Goal: Information Seeking & Learning: Learn about a topic

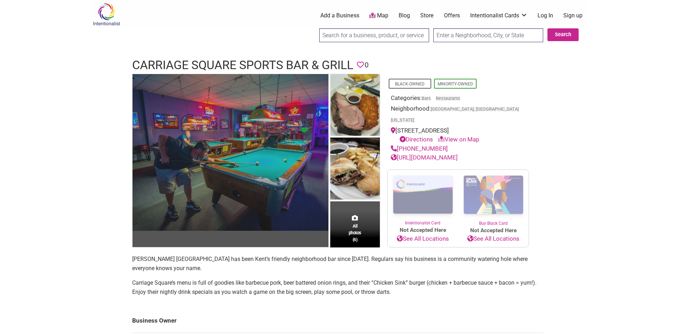
click at [275, 165] on img at bounding box center [230, 152] width 196 height 157
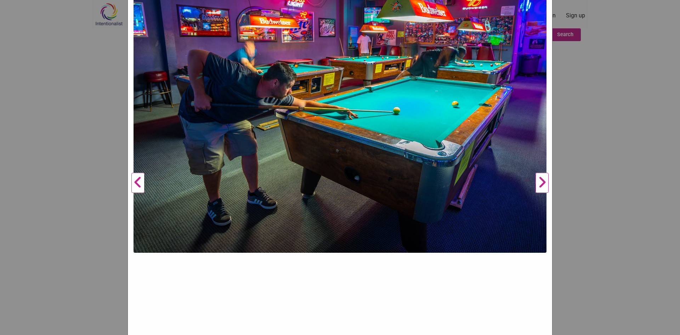
scroll to position [248, 0]
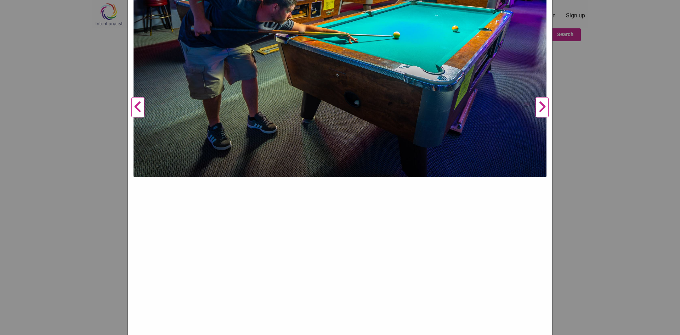
click at [542, 101] on button "Next" at bounding box center [541, 108] width 19 height 522
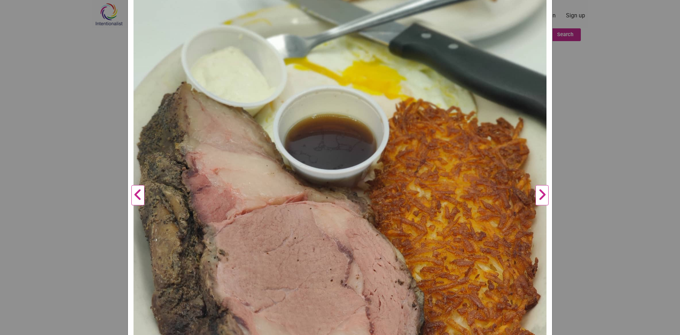
scroll to position [177, 0]
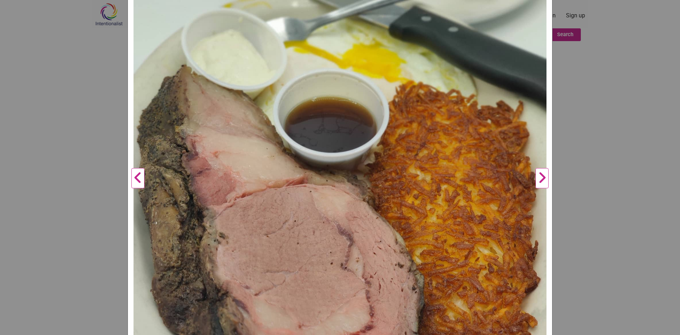
click at [538, 181] on button "Next" at bounding box center [541, 179] width 19 height 522
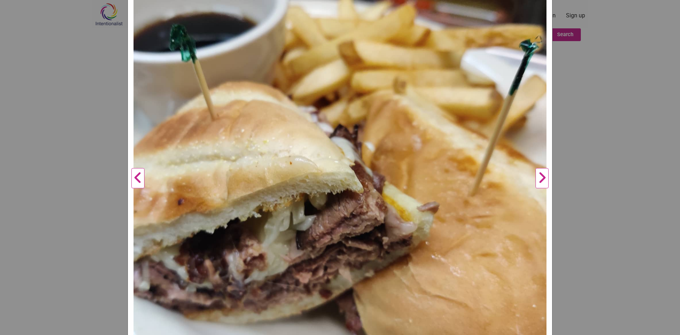
click at [538, 181] on button "Next" at bounding box center [541, 179] width 19 height 522
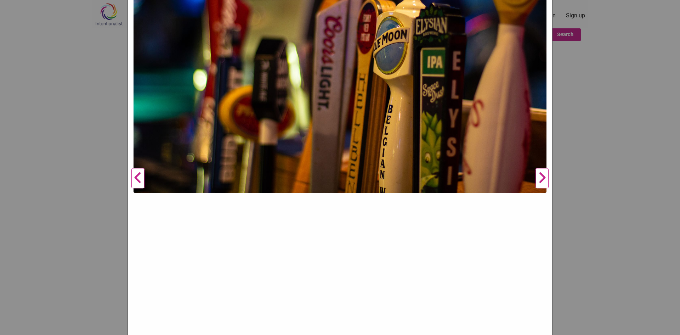
click at [538, 181] on button "Next" at bounding box center [541, 179] width 19 height 522
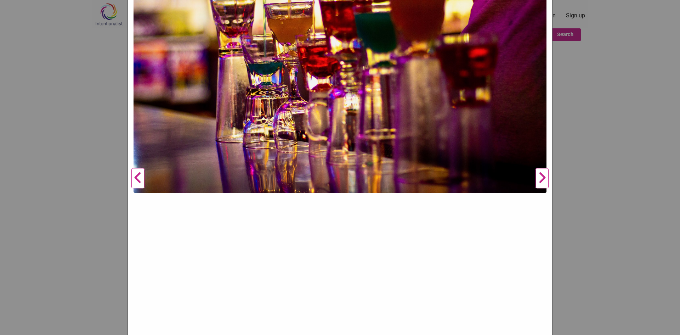
click at [539, 181] on button "Next" at bounding box center [541, 179] width 19 height 522
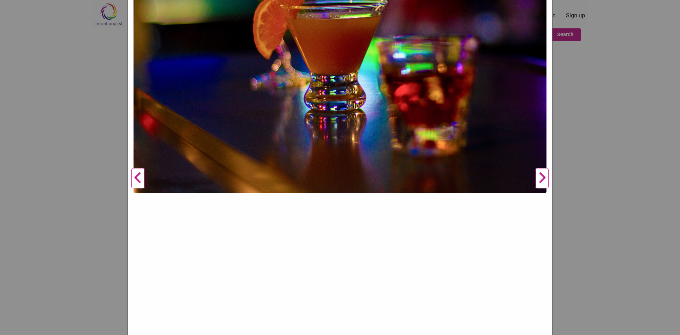
click at [539, 181] on button "Next" at bounding box center [541, 179] width 19 height 522
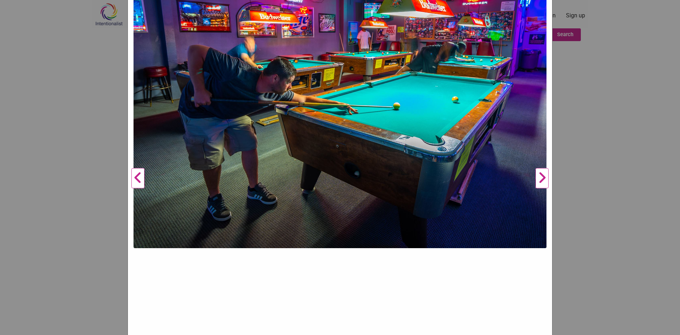
click at [539, 181] on button "Next" at bounding box center [541, 179] width 19 height 522
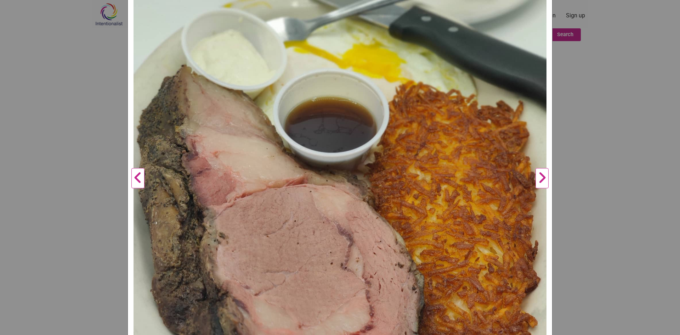
click at [539, 181] on button "Next" at bounding box center [541, 179] width 19 height 522
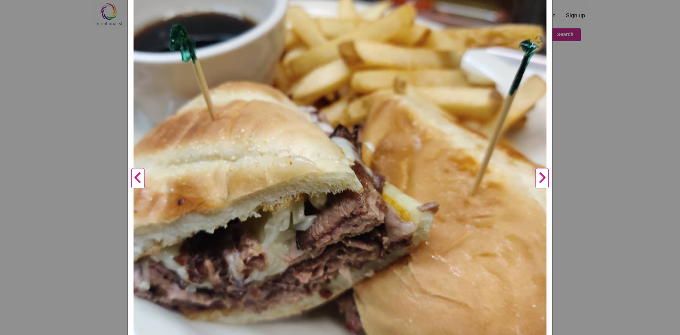
click at [539, 181] on button "Next" at bounding box center [541, 179] width 19 height 522
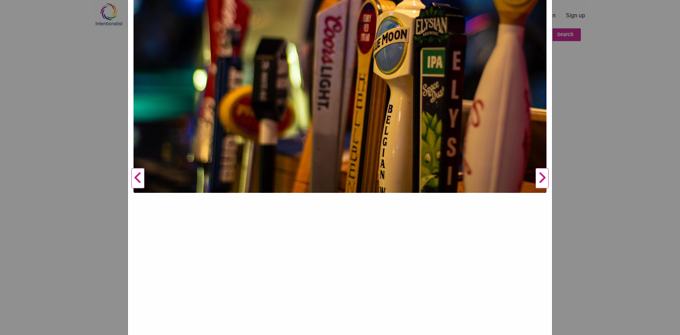
click at [539, 181] on button "Next" at bounding box center [541, 179] width 19 height 522
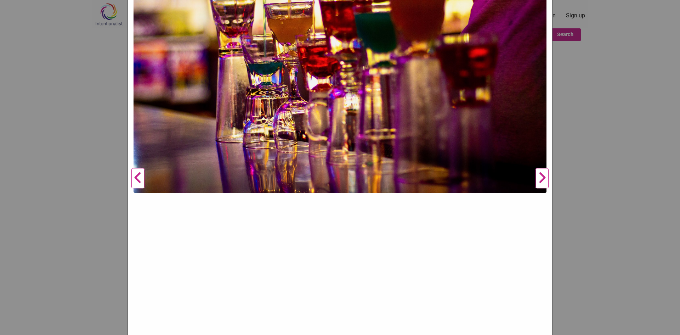
click at [539, 181] on button "Next" at bounding box center [541, 179] width 19 height 522
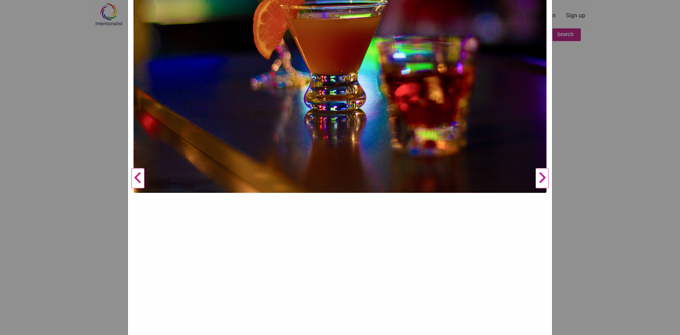
click at [539, 181] on button "Next" at bounding box center [541, 179] width 19 height 522
